Goal: Task Accomplishment & Management: Contribute content

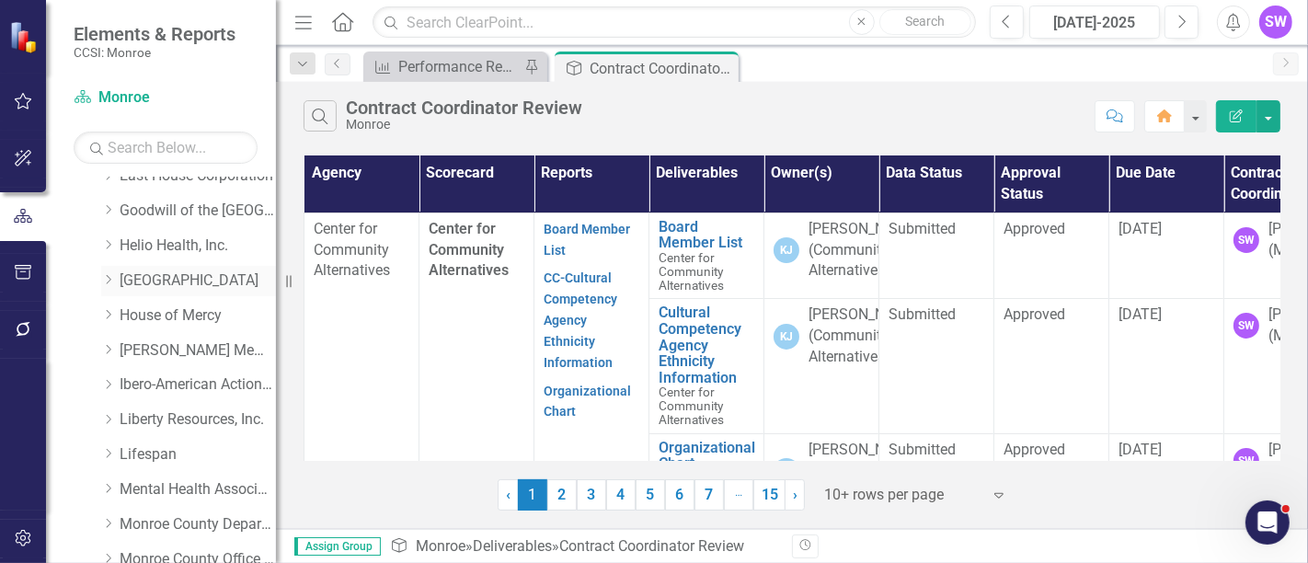
scroll to position [409, 0]
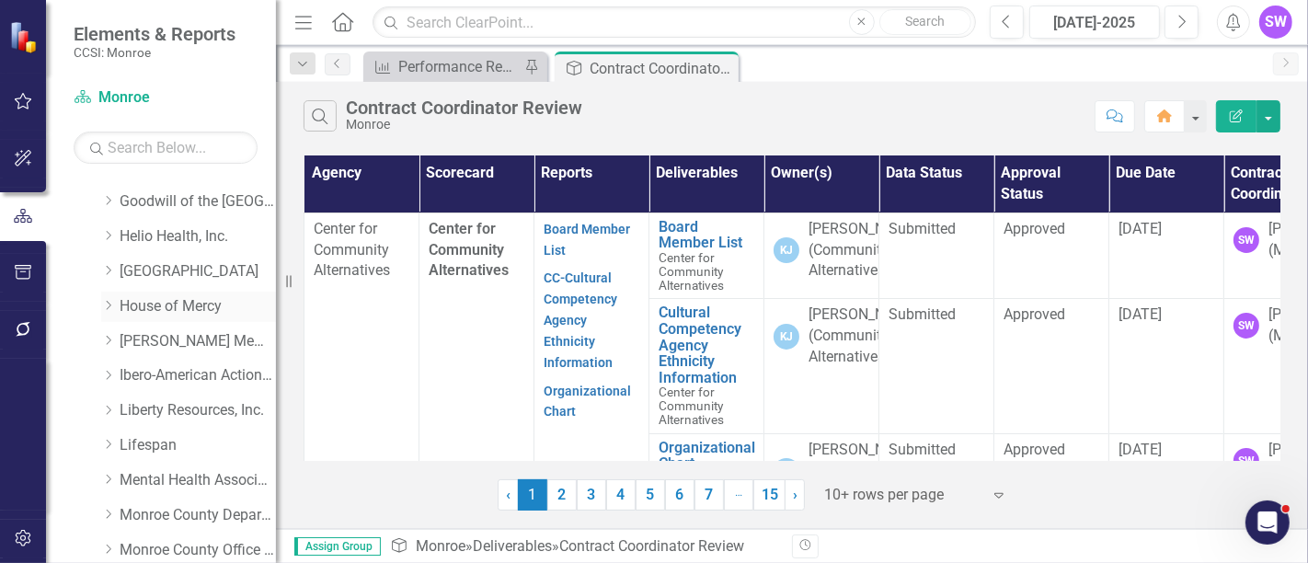
click at [108, 304] on icon "Dropdown" at bounding box center [108, 305] width 14 height 11
click at [181, 305] on link "House of Mercy" at bounding box center [198, 306] width 156 height 21
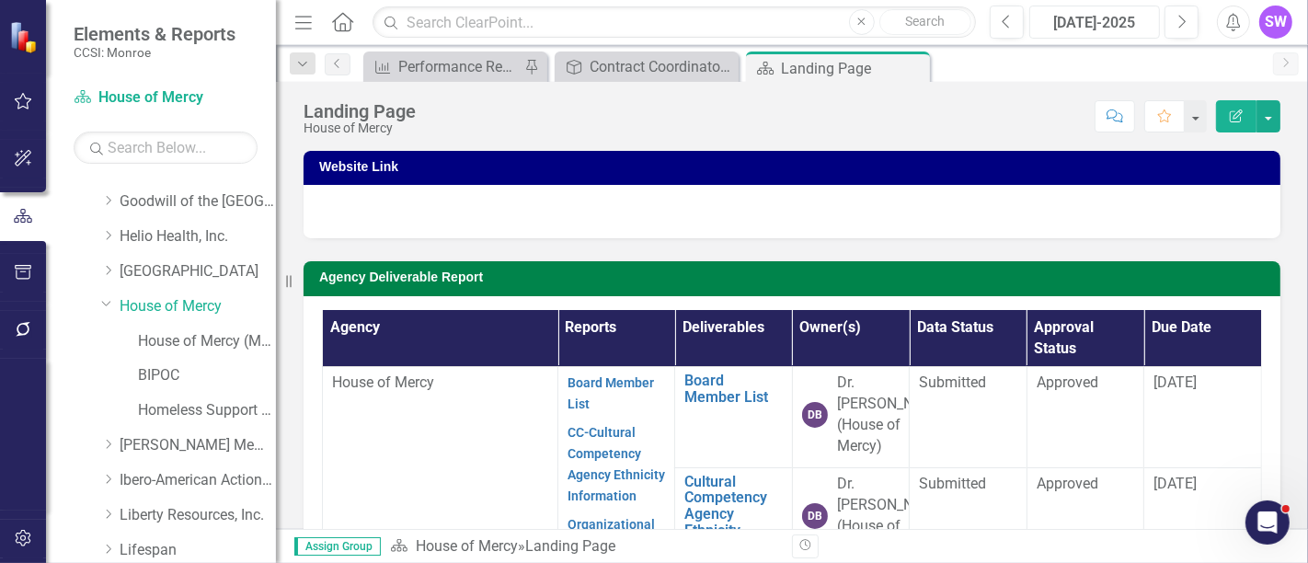
click at [1119, 19] on div "[DATE]-2025" at bounding box center [1095, 23] width 118 height 22
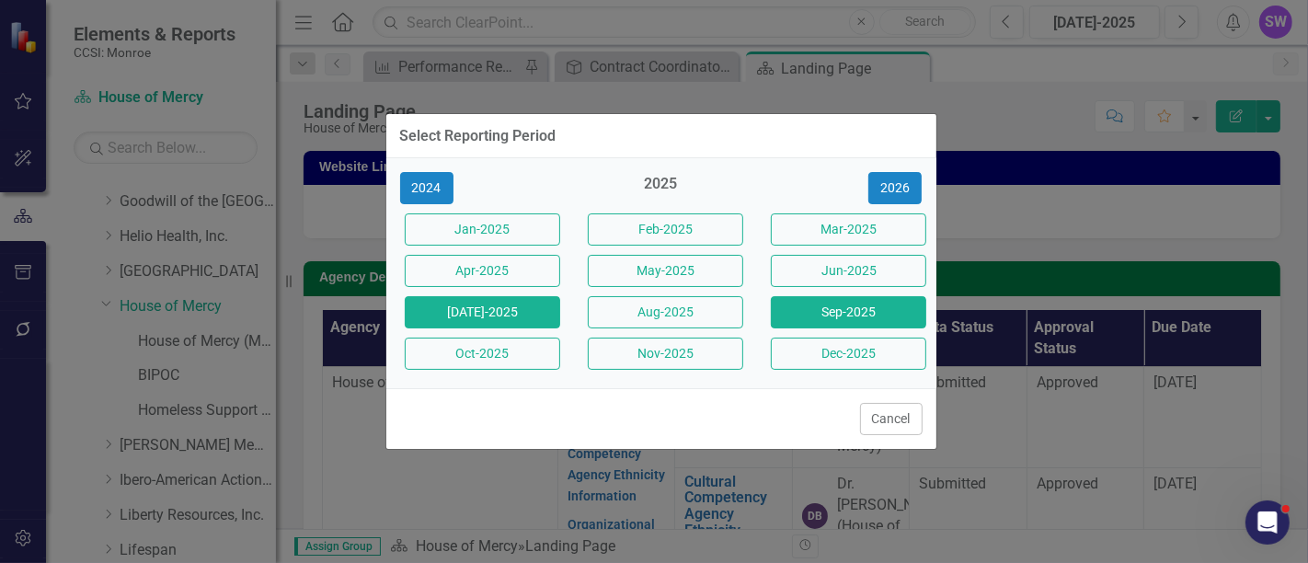
click at [859, 306] on button "Sep-2025" at bounding box center [848, 312] width 155 height 32
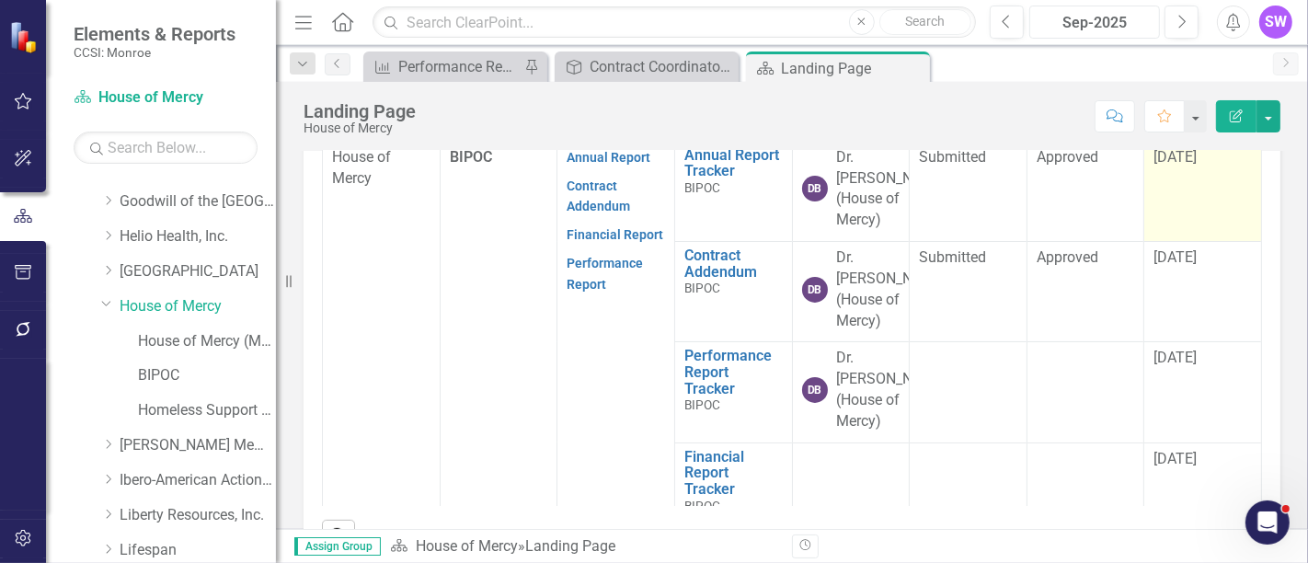
scroll to position [659, 0]
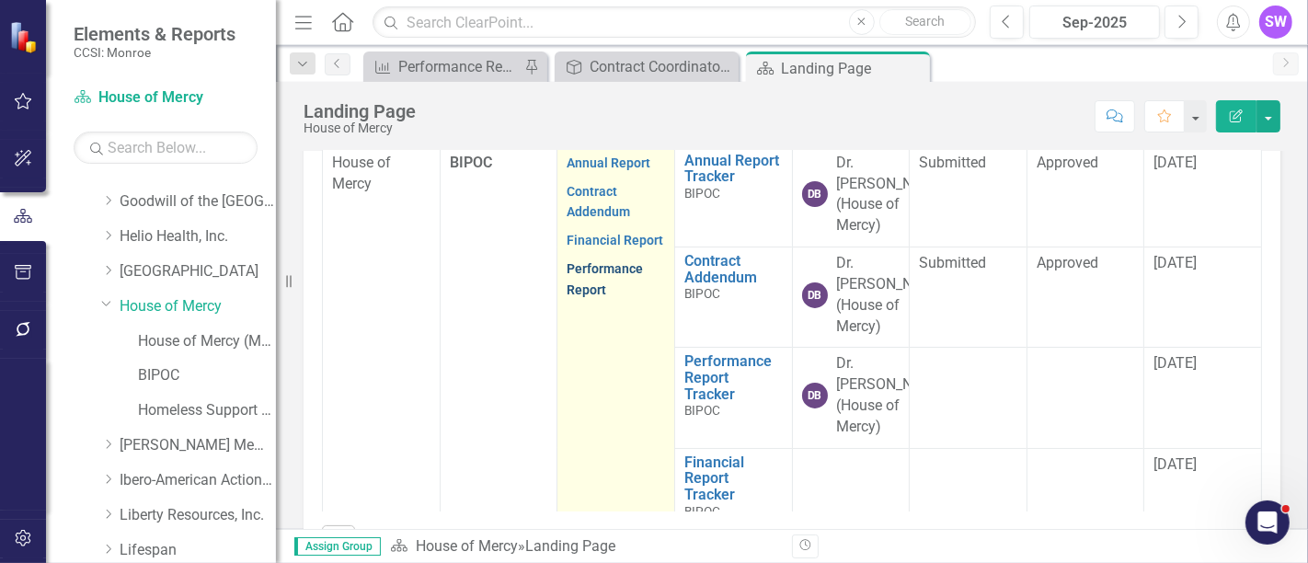
click at [596, 297] on link "Performance Report" at bounding box center [605, 279] width 76 height 36
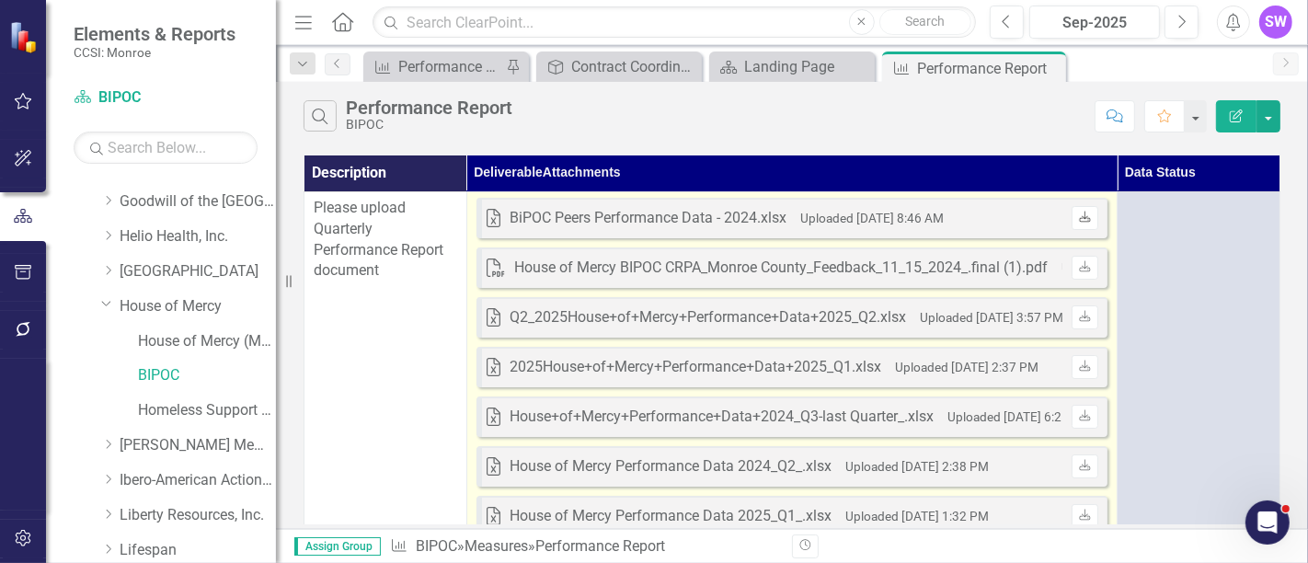
click at [1090, 219] on link "Download" at bounding box center [1085, 218] width 27 height 24
click at [1080, 214] on icon at bounding box center [1085, 216] width 11 height 11
click at [1087, 414] on icon "Download" at bounding box center [1085, 416] width 14 height 11
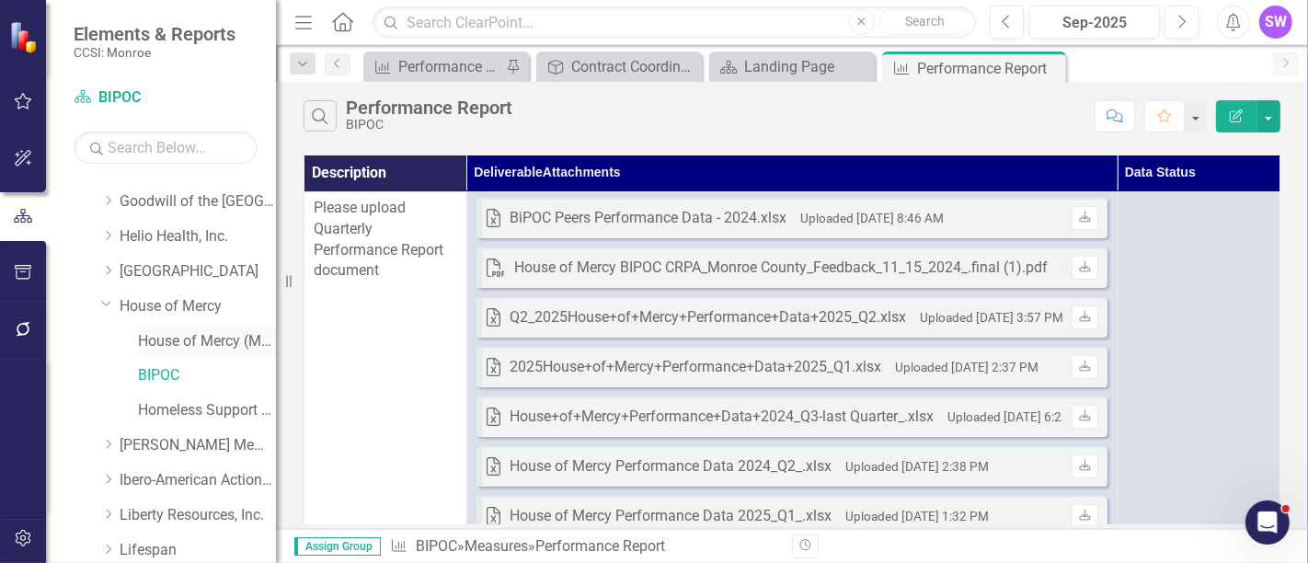
click at [200, 343] on link "House of Mercy (MCOMH Internal)" at bounding box center [207, 341] width 138 height 21
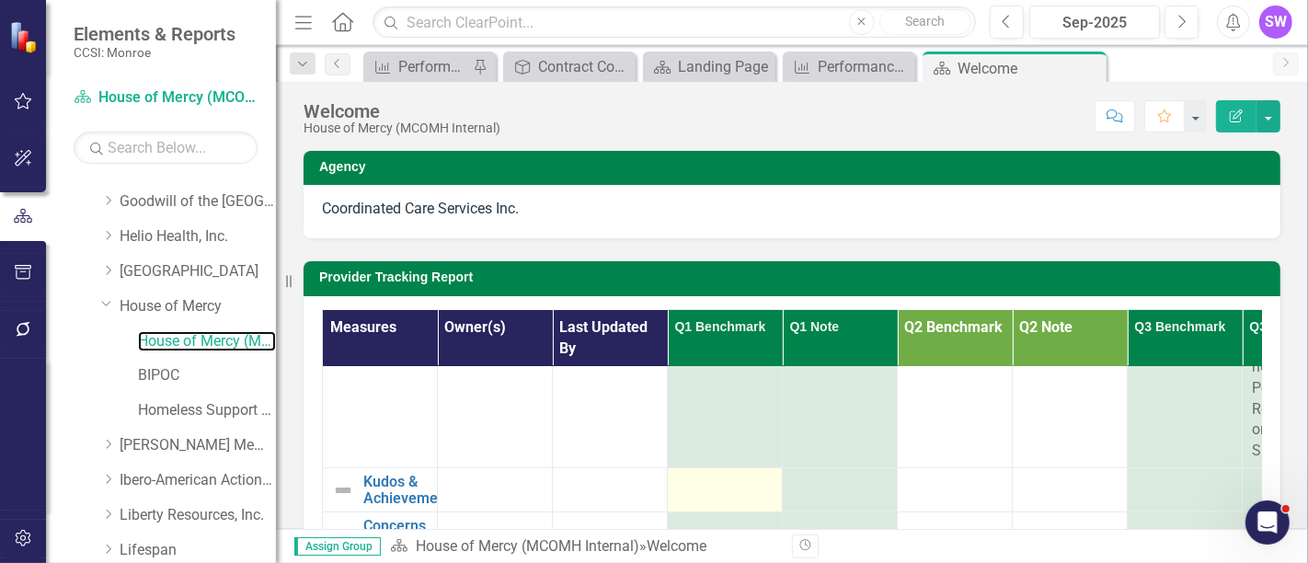
scroll to position [594, 0]
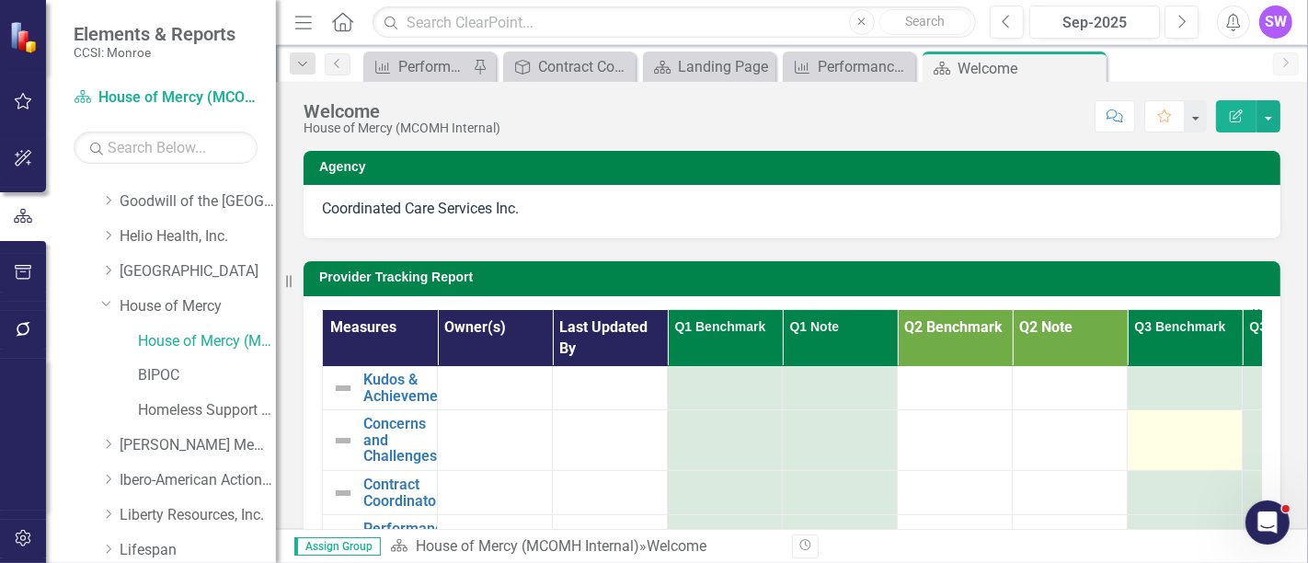
click at [1187, 421] on td at bounding box center [1185, 440] width 115 height 61
click at [1188, 420] on td at bounding box center [1185, 440] width 115 height 61
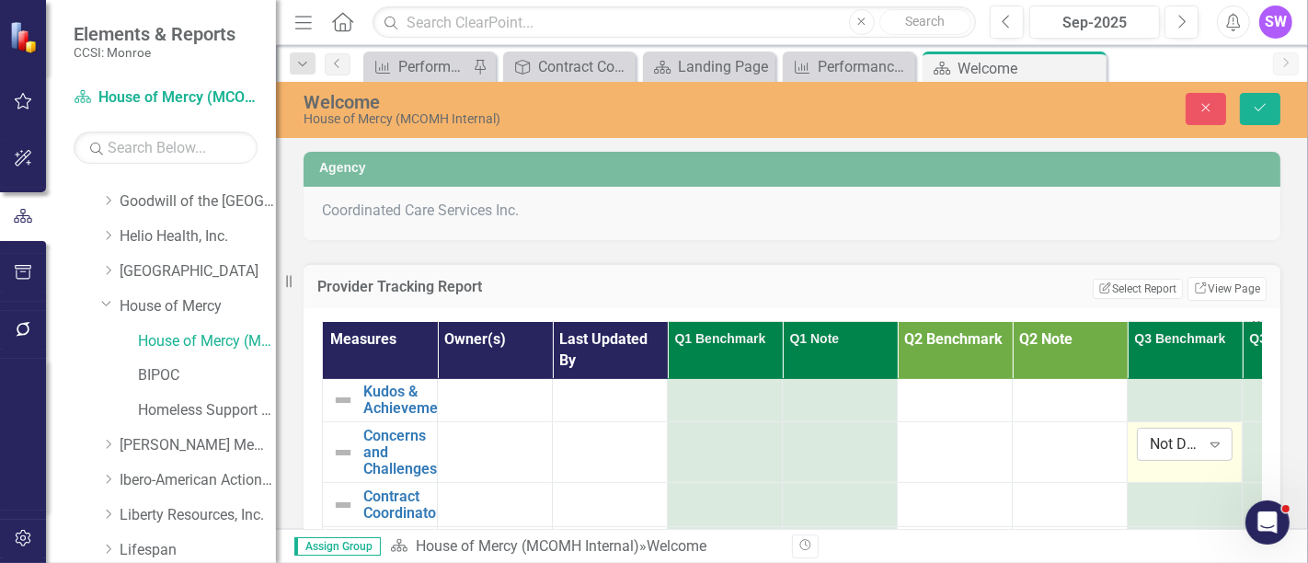
click at [1217, 437] on icon "Expand" at bounding box center [1215, 444] width 18 height 15
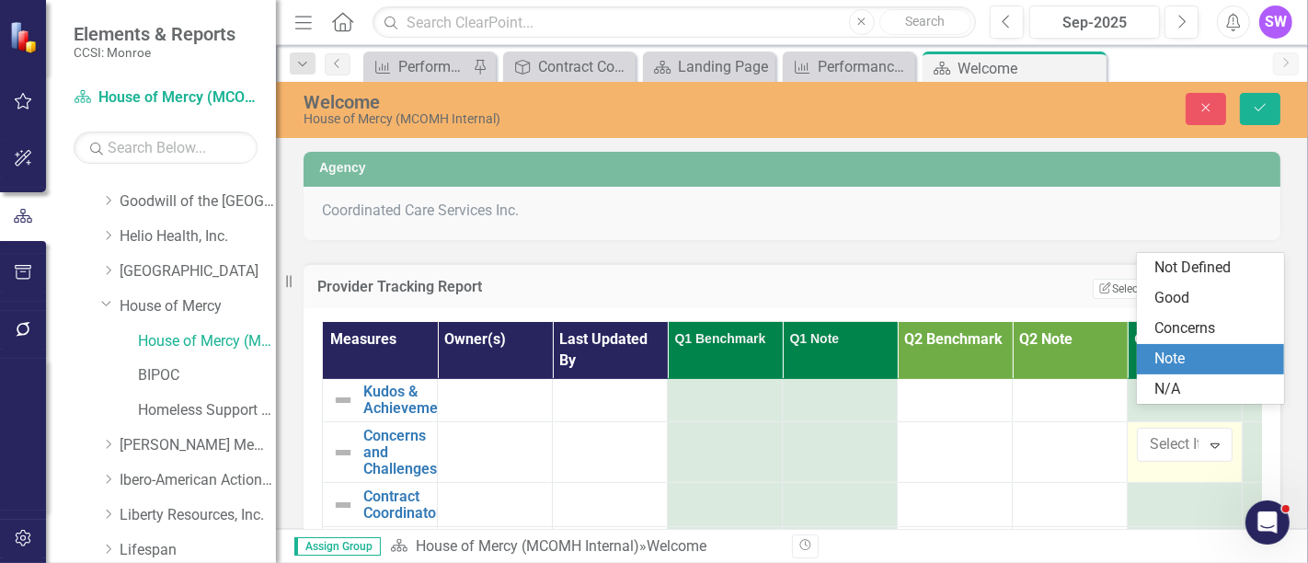
click at [1194, 355] on div "Note" at bounding box center [1215, 359] width 118 height 21
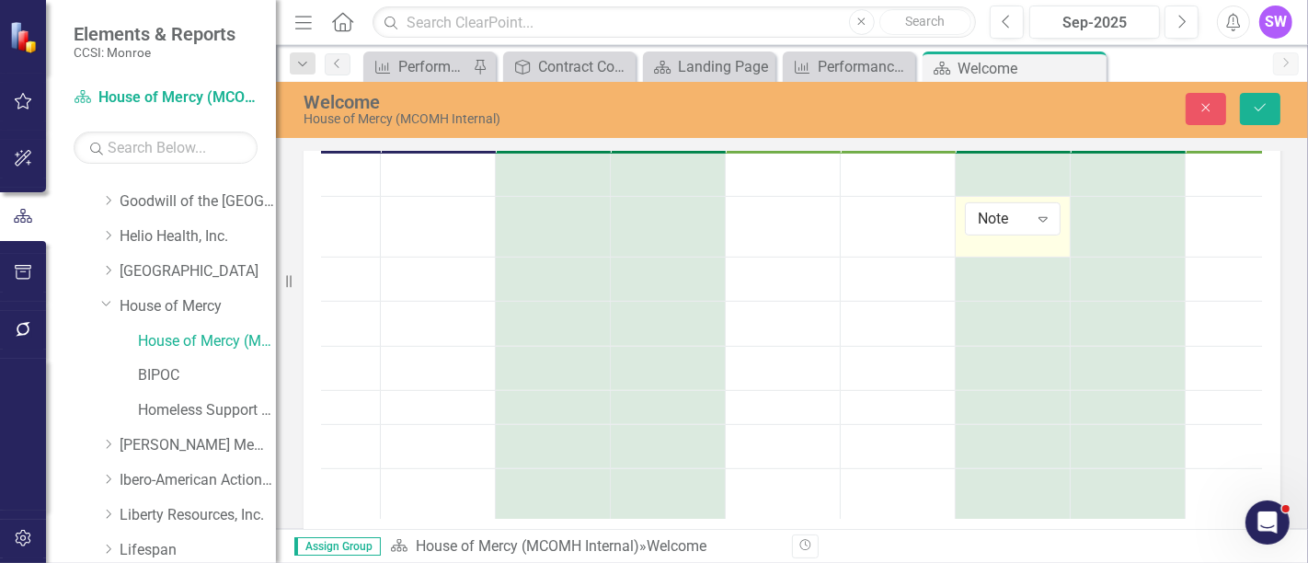
scroll to position [594, 351]
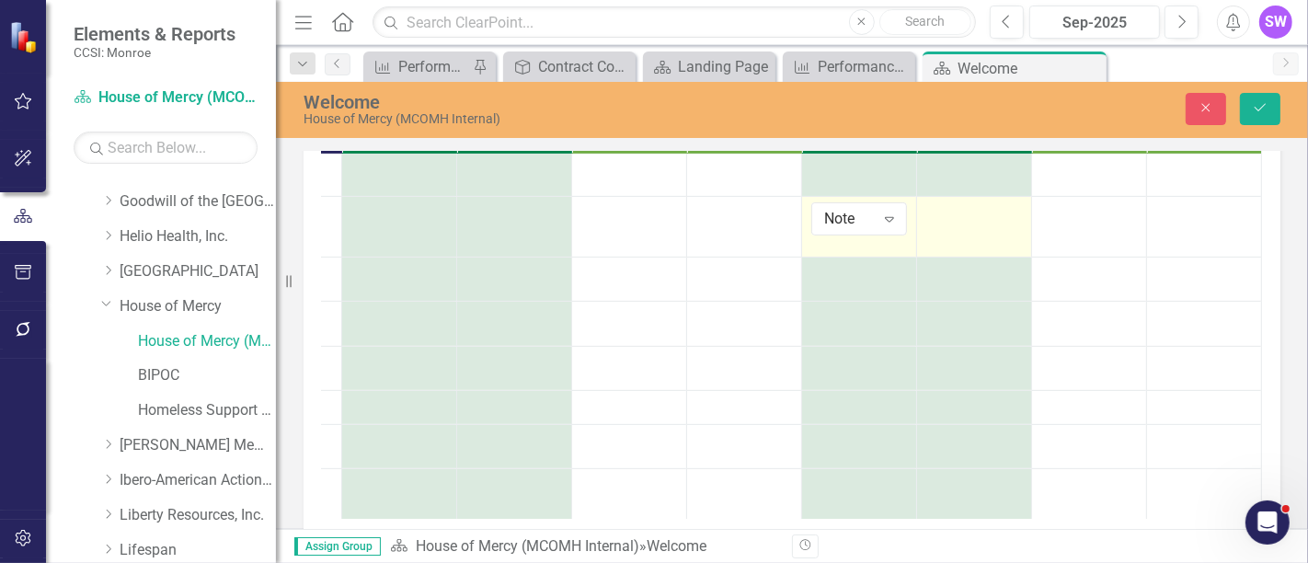
click at [930, 202] on div at bounding box center [975, 213] width 96 height 22
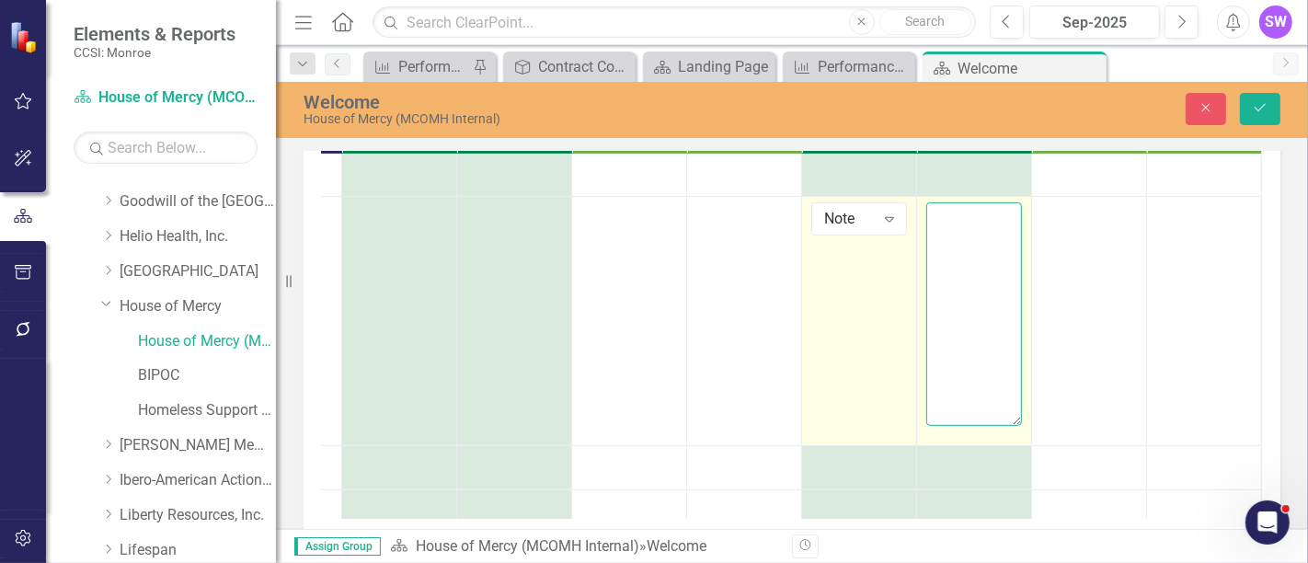
paste textarea "Our office met with DHS [DATE] regarding some escalated calls they received reg…"
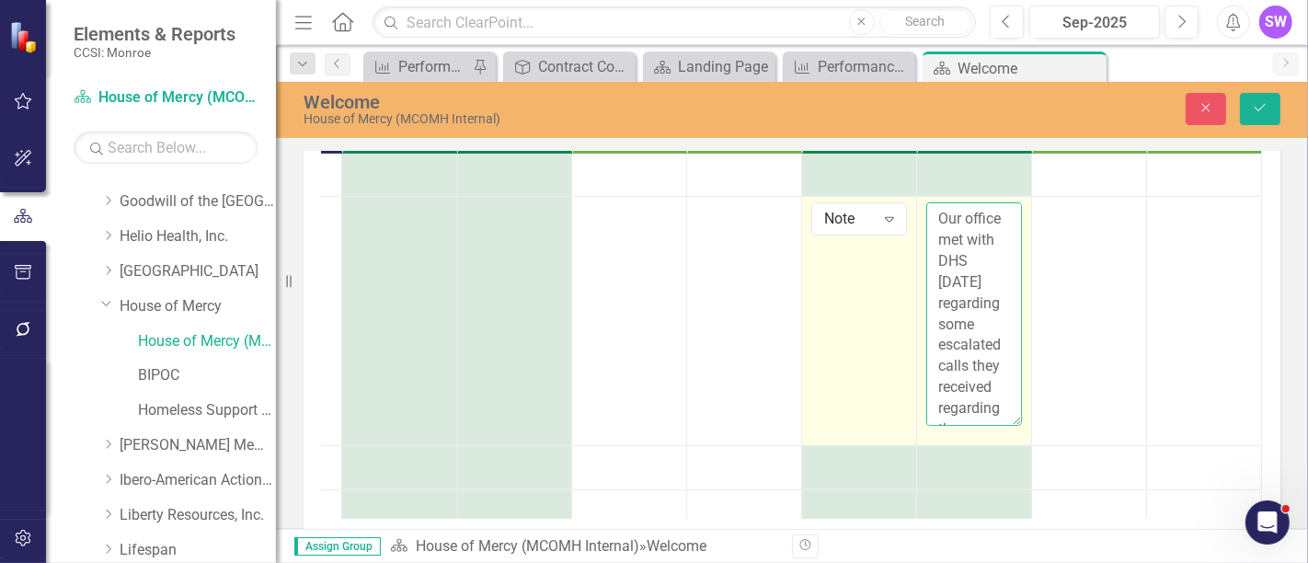
scroll to position [0, 0]
click at [953, 279] on textarea "Our office met with DHS [DATE] regarding some escalated calls they received reg…" at bounding box center [975, 313] width 96 height 223
drag, startPoint x: 957, startPoint y: 282, endPoint x: 907, endPoint y: 284, distance: 49.8
click at [927, 284] on textarea "Our office met with DHS [DATE] regarding some escalated calls they received reg…" at bounding box center [975, 313] width 96 height 223
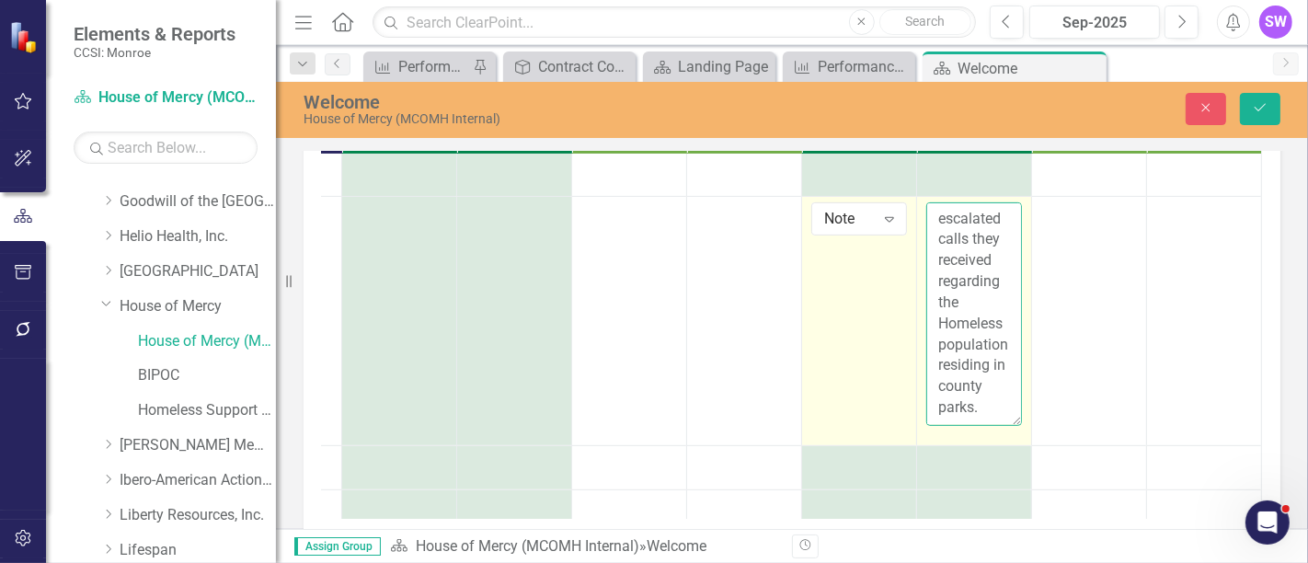
click at [963, 387] on textarea "Our office met with DHS regarding some escalated calls they received regarding …" at bounding box center [975, 313] width 96 height 223
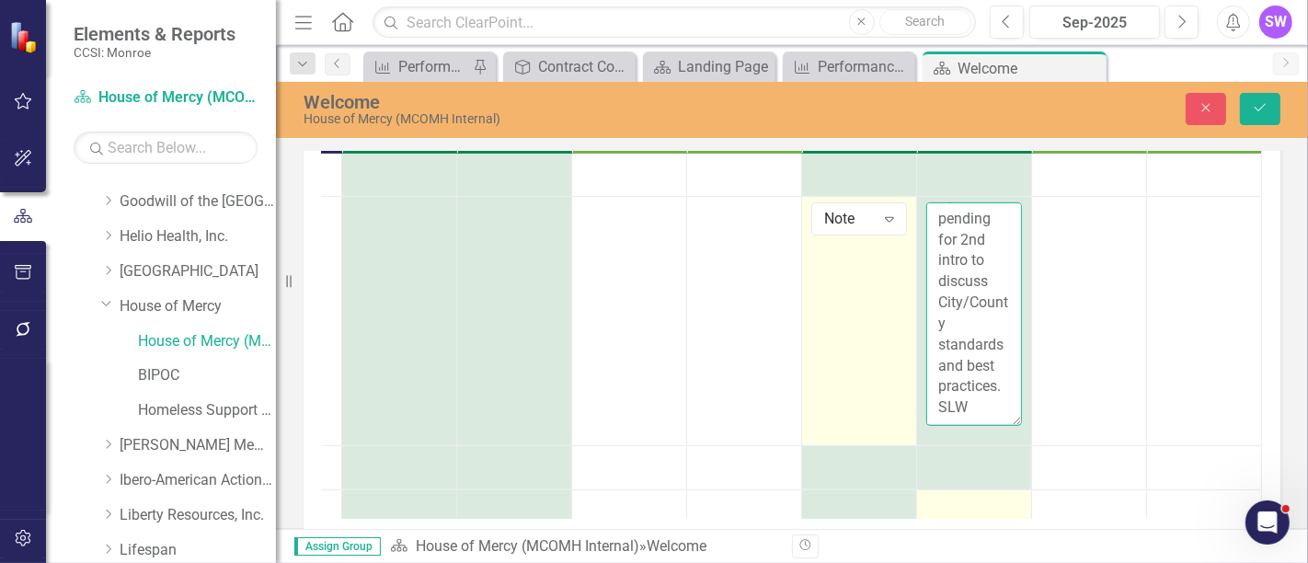
scroll to position [938, 0]
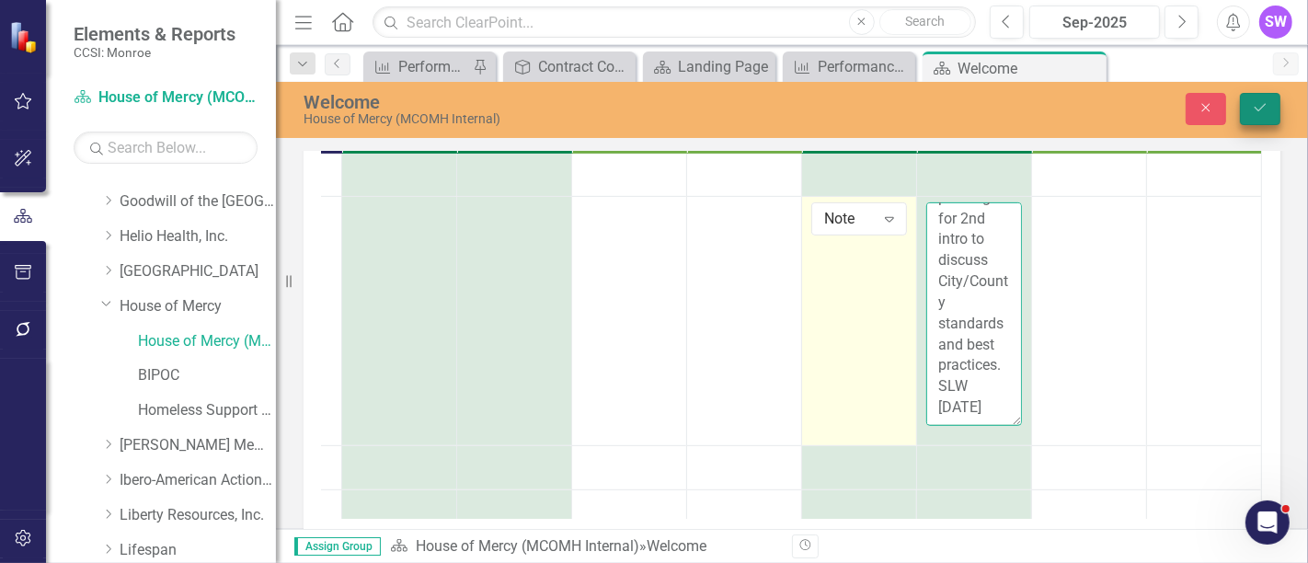
type textarea "Our office met with DHS regarding some escalated calls they received regarding …"
click at [1262, 112] on icon "Save" at bounding box center [1260, 107] width 17 height 13
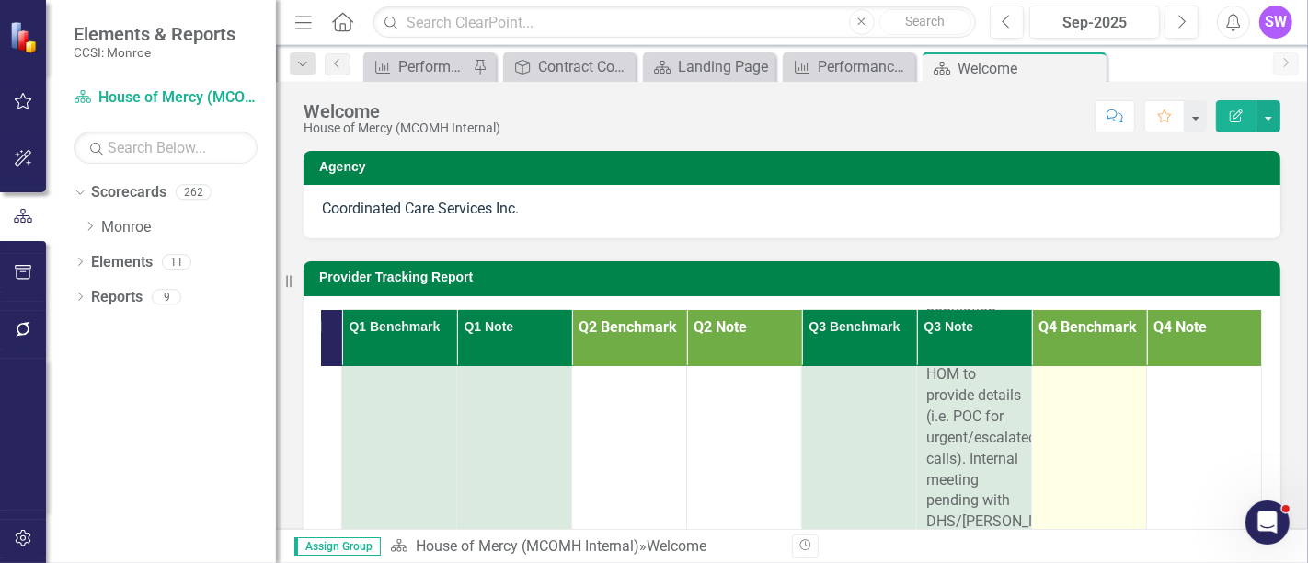
scroll to position [920, 351]
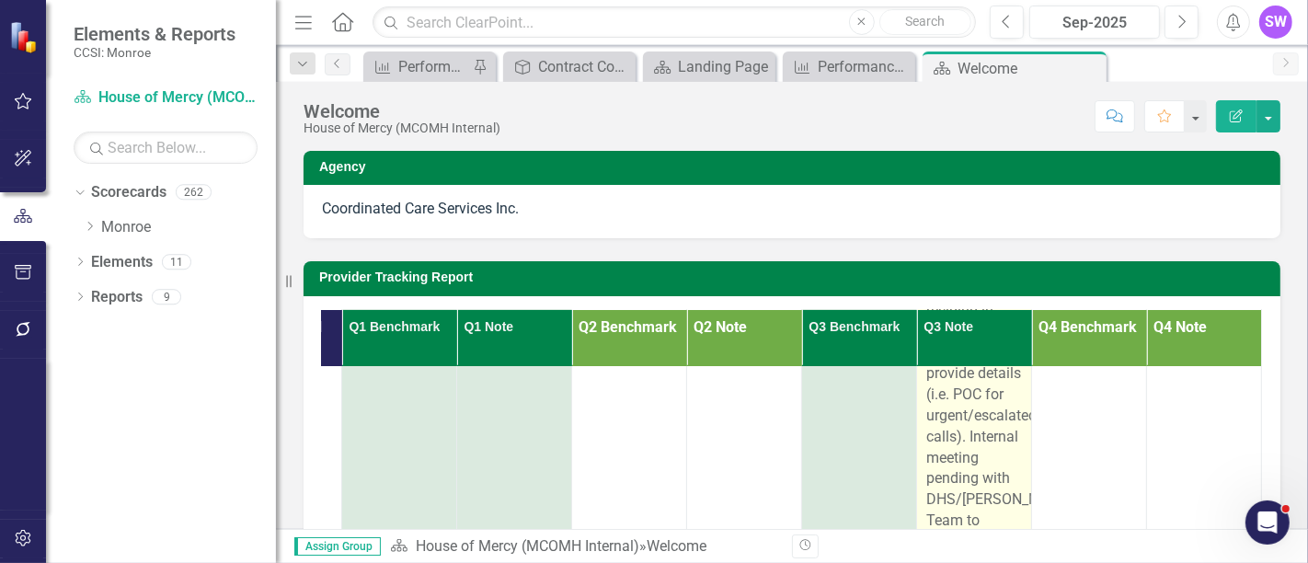
click at [988, 489] on div "Our office met with DHS regarding some escalated calls they received regarding …" at bounding box center [975, 437] width 96 height 694
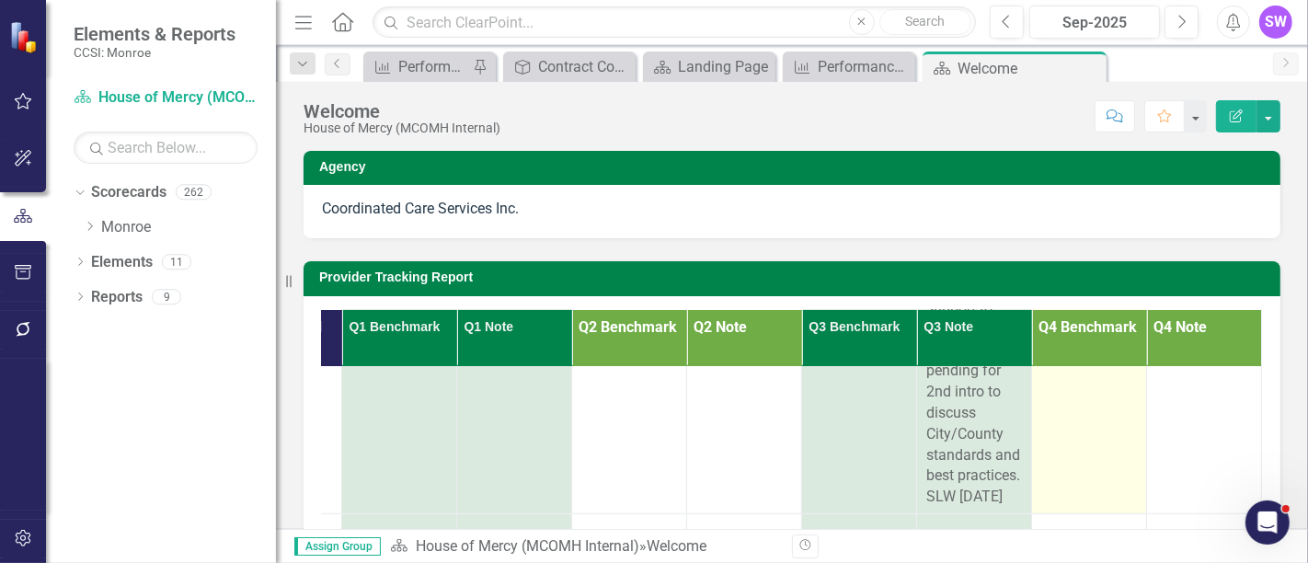
scroll to position [1226, 351]
